Goal: Information Seeking & Learning: Learn about a topic

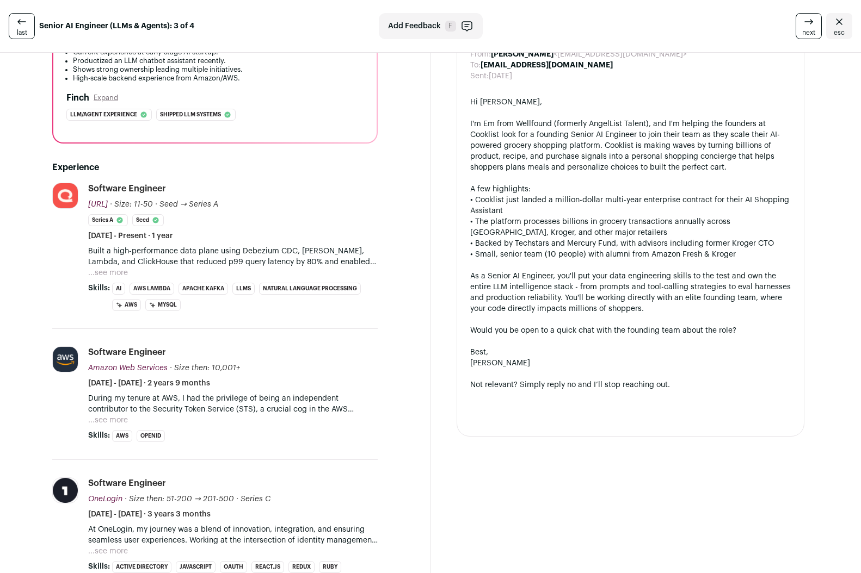
scroll to position [116, 0]
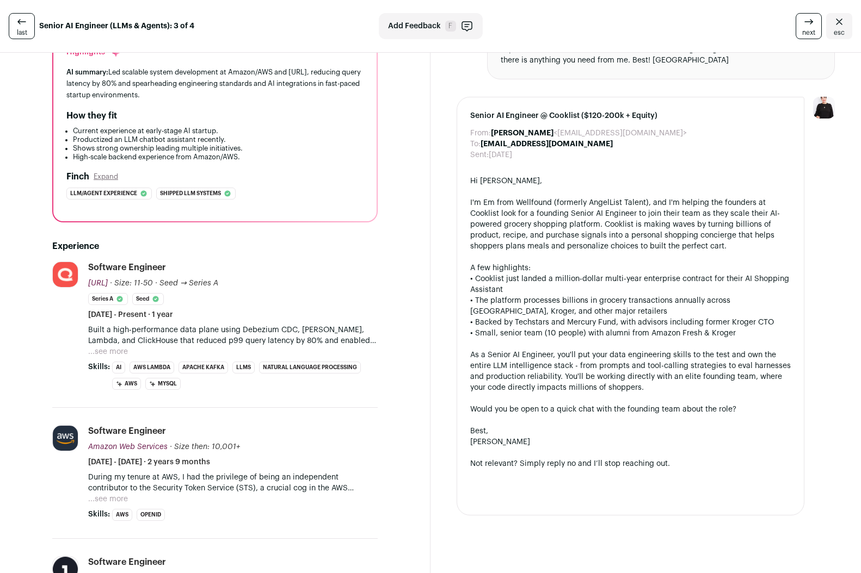
click at [106, 353] on button "...see more" at bounding box center [108, 352] width 40 height 11
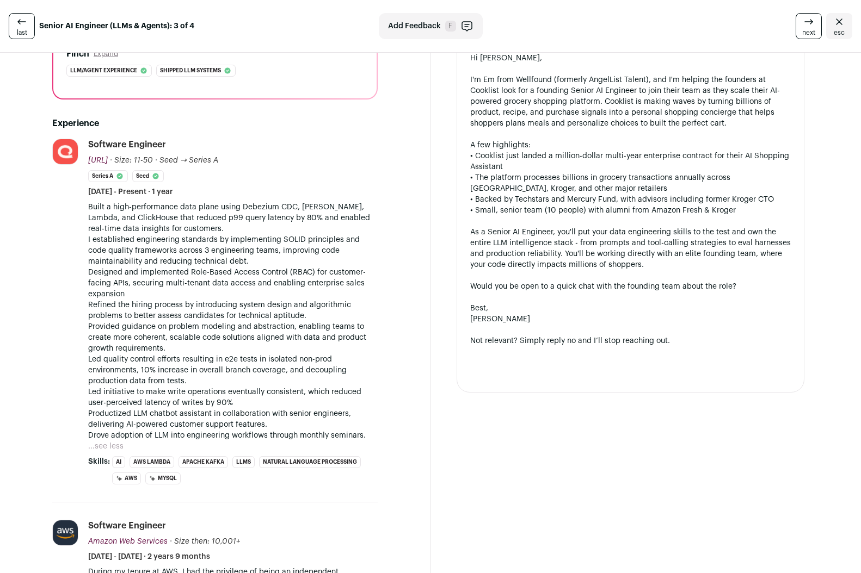
scroll to position [0, 0]
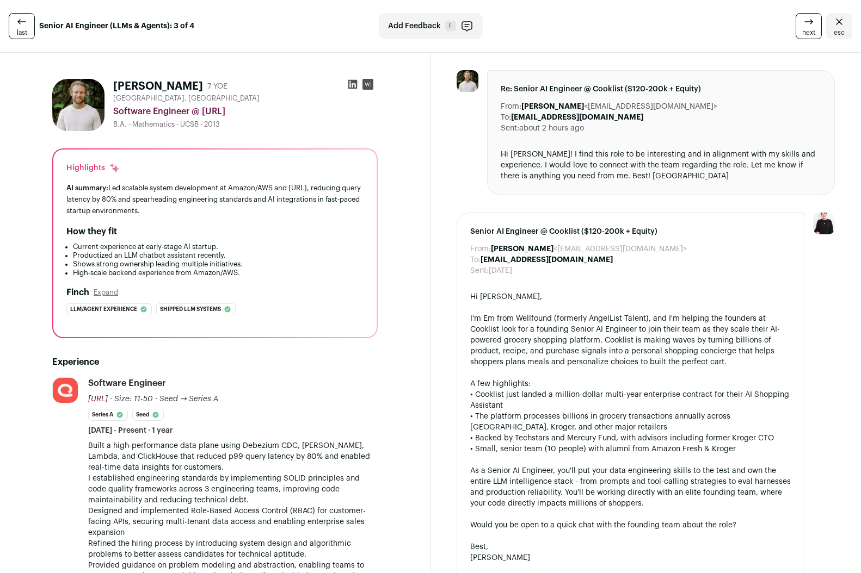
click at [79, 104] on img at bounding box center [78, 105] width 52 height 52
click at [148, 88] on h1 "Jordan Littell" at bounding box center [158, 86] width 90 height 15
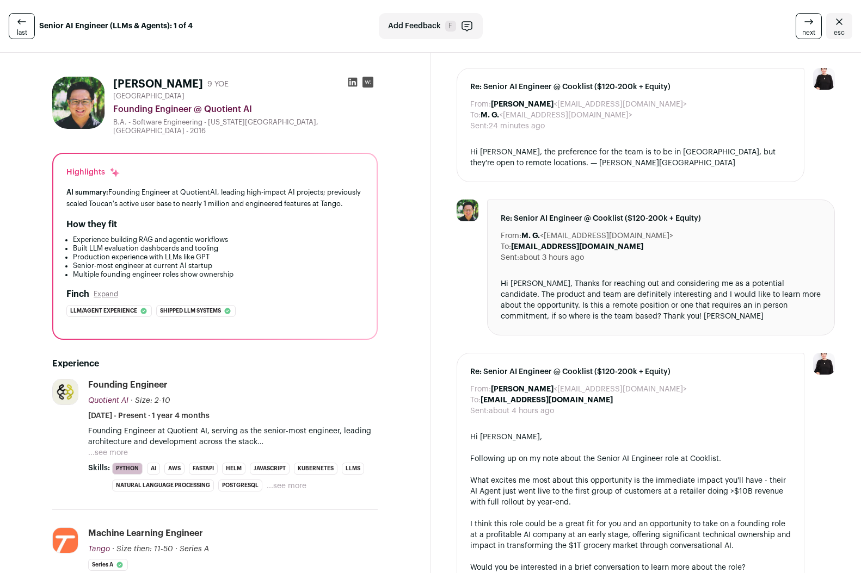
scroll to position [4, 0]
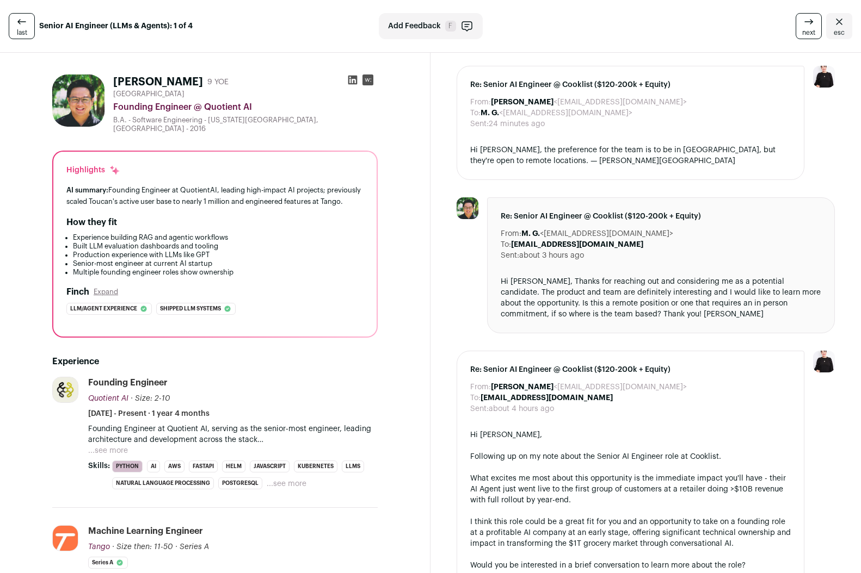
click at [101, 452] on button "...see more" at bounding box center [108, 451] width 40 height 11
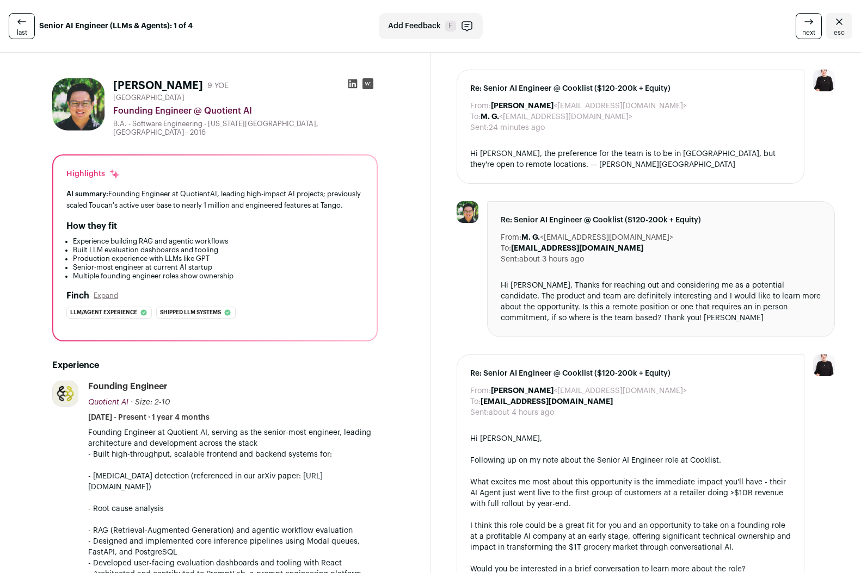
scroll to position [0, 0]
